Goal: Navigation & Orientation: Find specific page/section

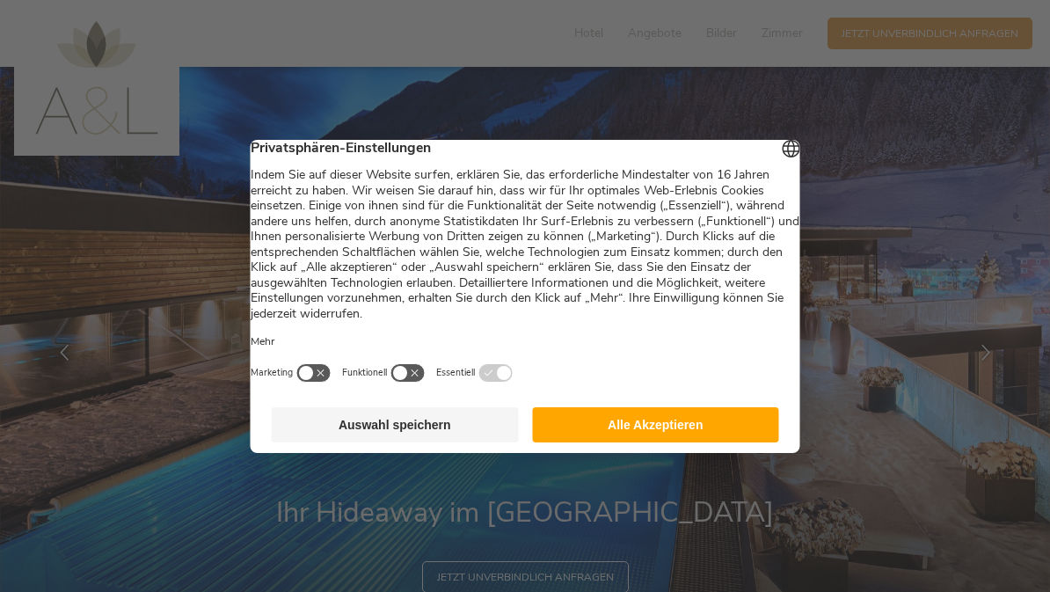
click at [661, 442] on button "Alle Akzeptieren" at bounding box center [655, 424] width 247 height 35
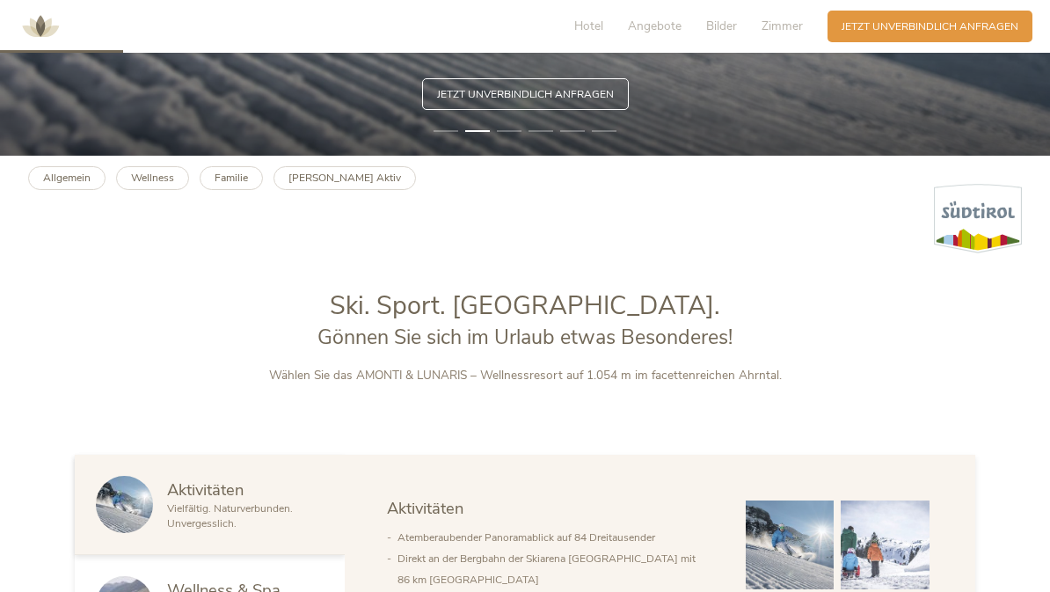
scroll to position [480, 0]
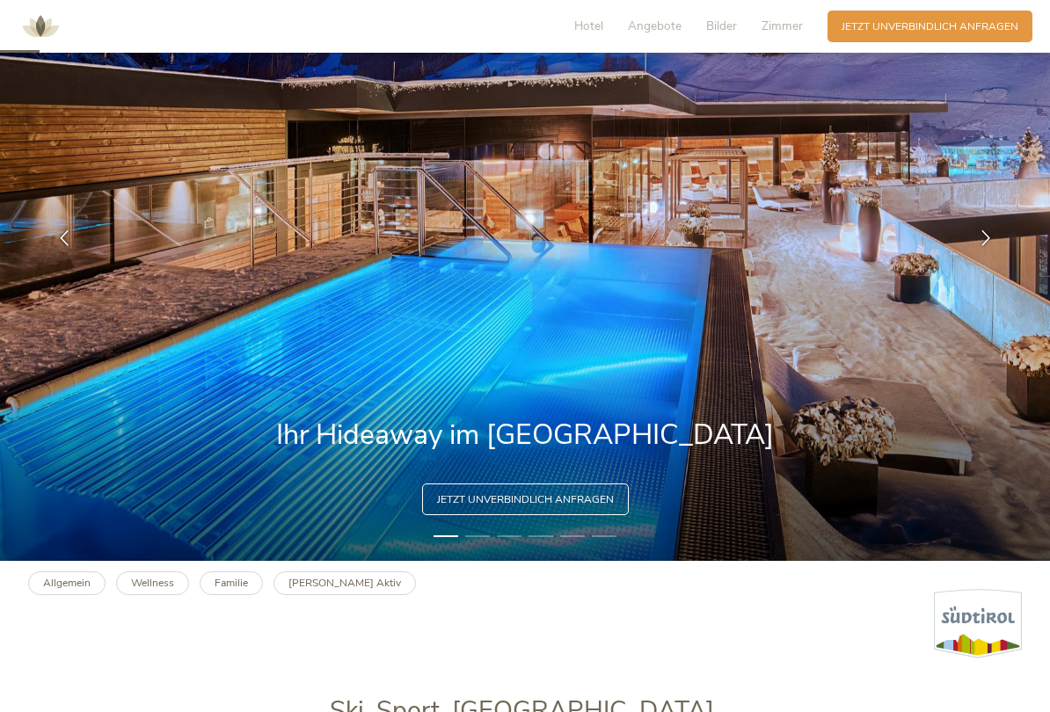
scroll to position [150, 0]
click at [666, 33] on span "Angebote" at bounding box center [655, 26] width 54 height 17
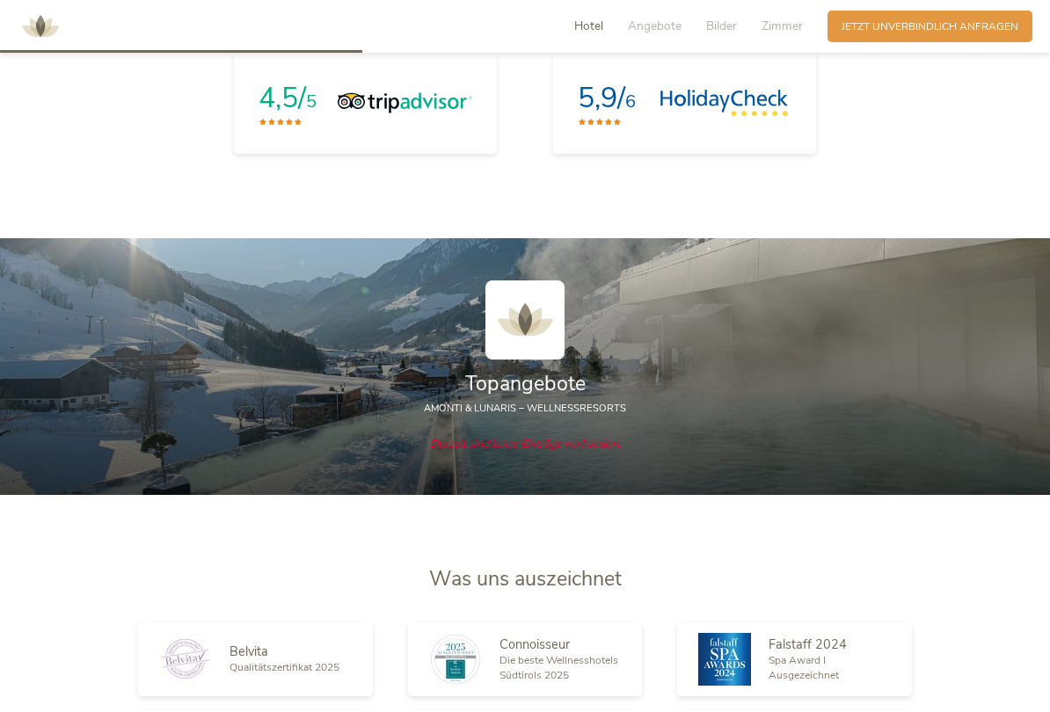
scroll to position [1612, 0]
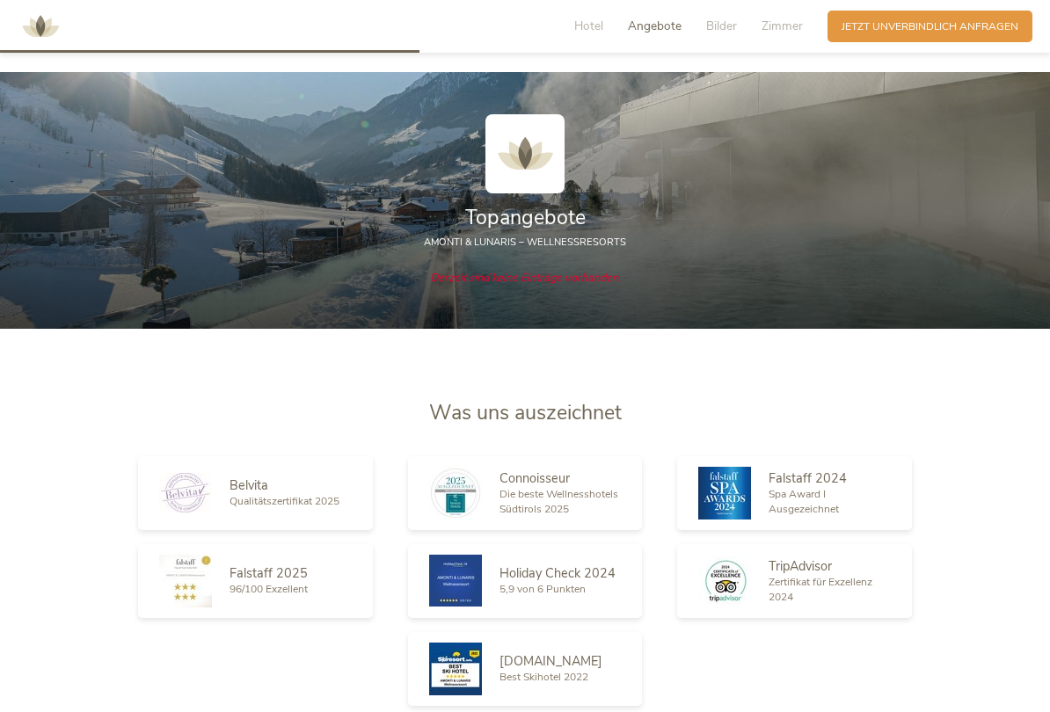
click at [531, 153] on img at bounding box center [524, 153] width 79 height 79
click at [508, 318] on div at bounding box center [525, 212] width 1050 height 281
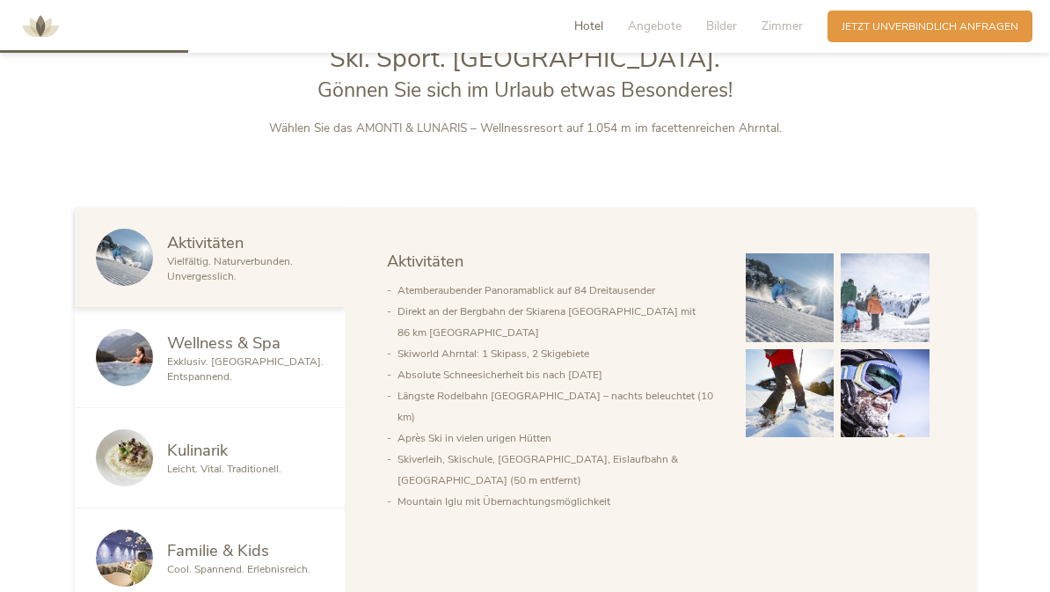
scroll to position [729, 0]
click at [234, 342] on span "Wellness & Spa" at bounding box center [223, 343] width 113 height 22
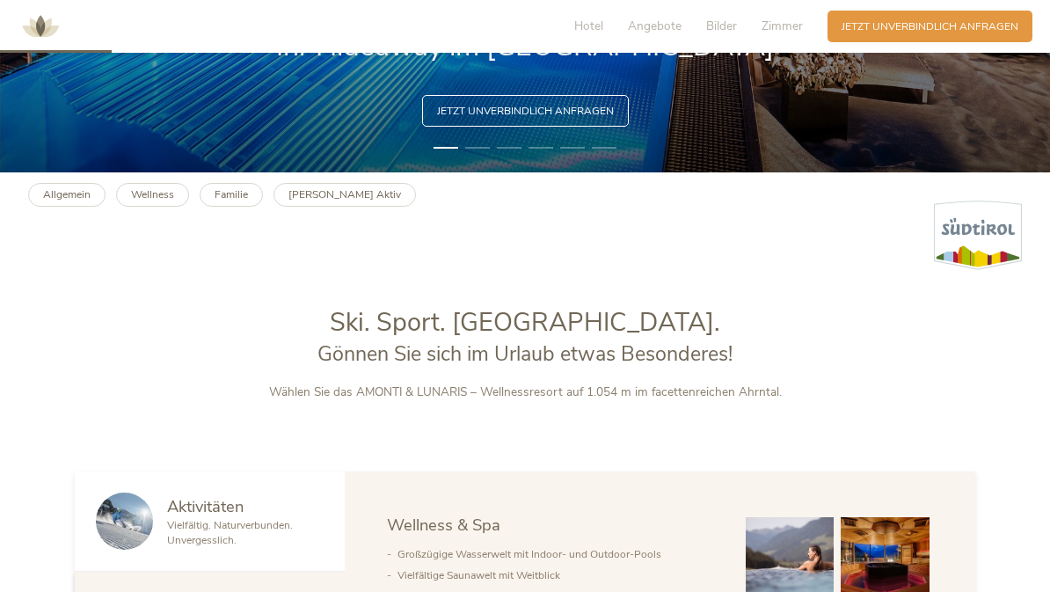
scroll to position [424, 0]
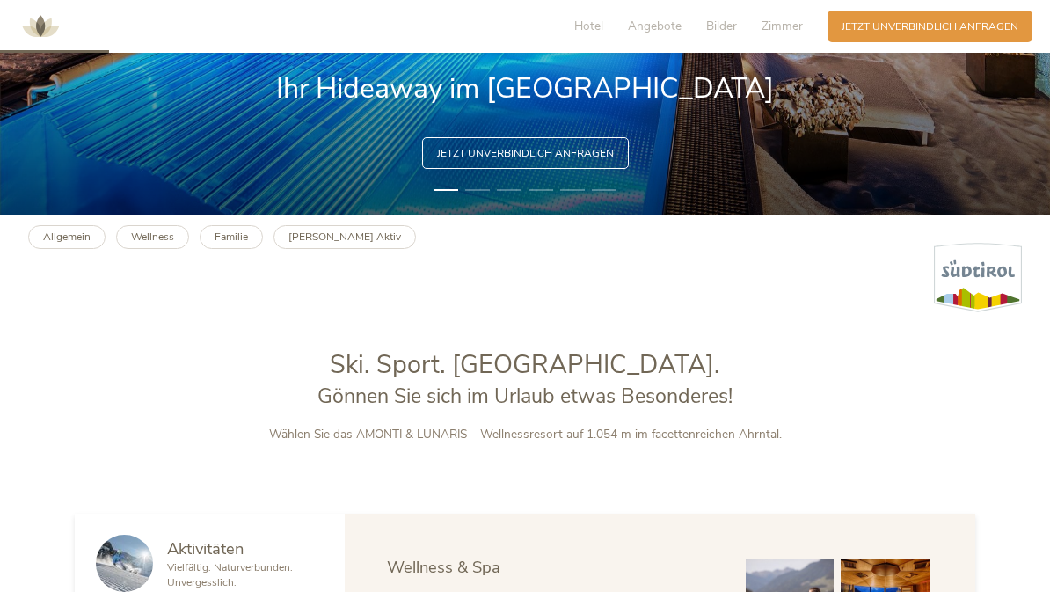
click at [170, 234] on b "Wellness" at bounding box center [152, 237] width 43 height 14
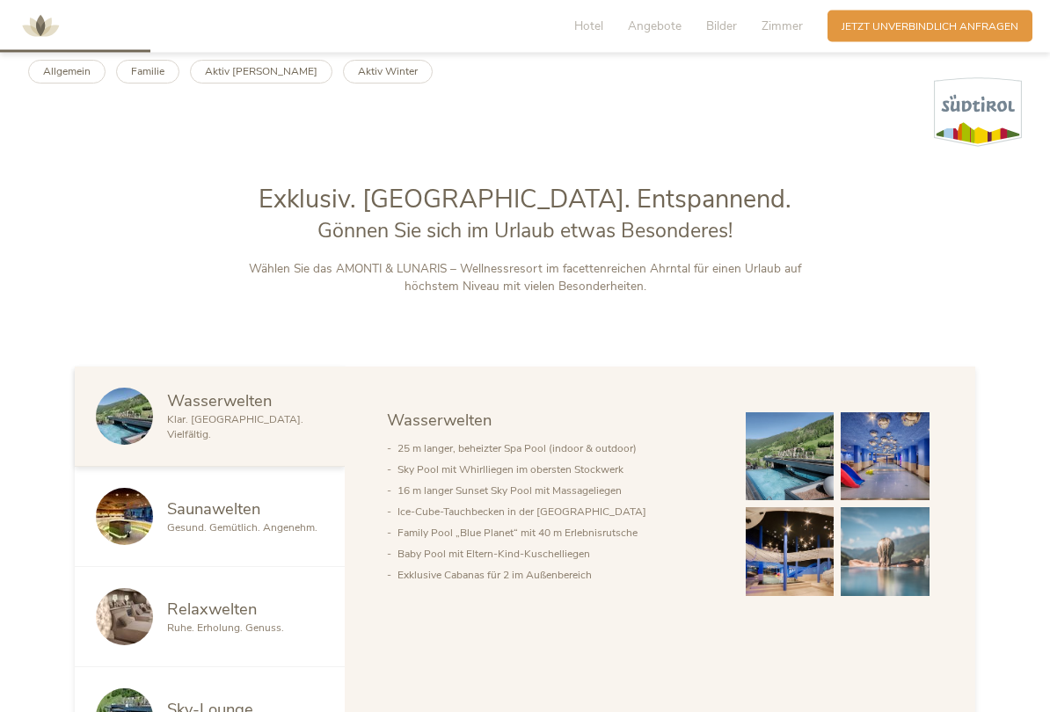
scroll to position [664, 0]
click at [276, 523] on span "Gesund. Gemütlich. Angenehm." at bounding box center [242, 527] width 150 height 14
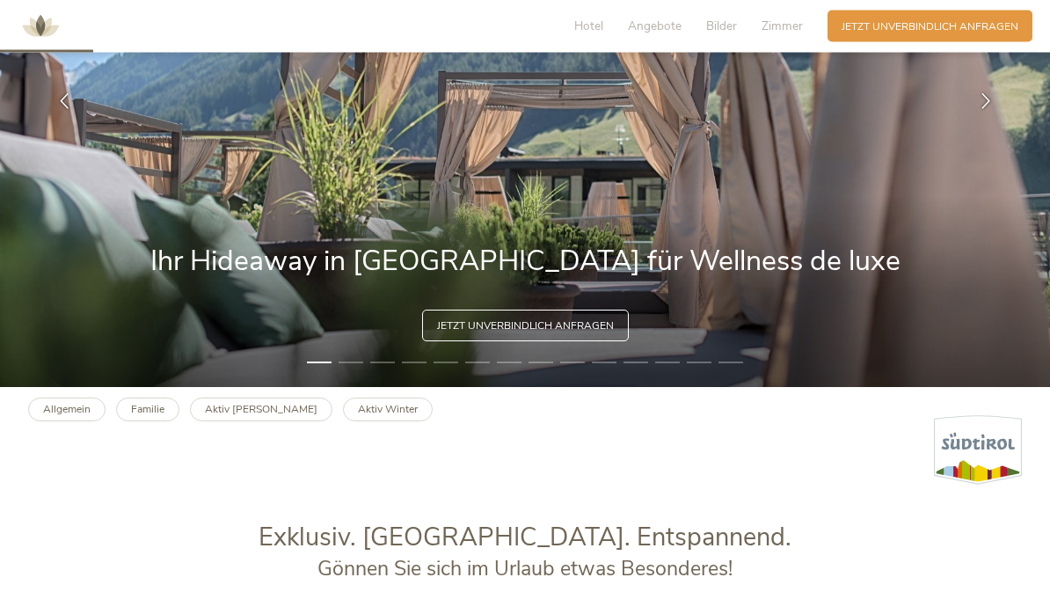
scroll to position [0, 0]
